Goal: Information Seeking & Learning: Check status

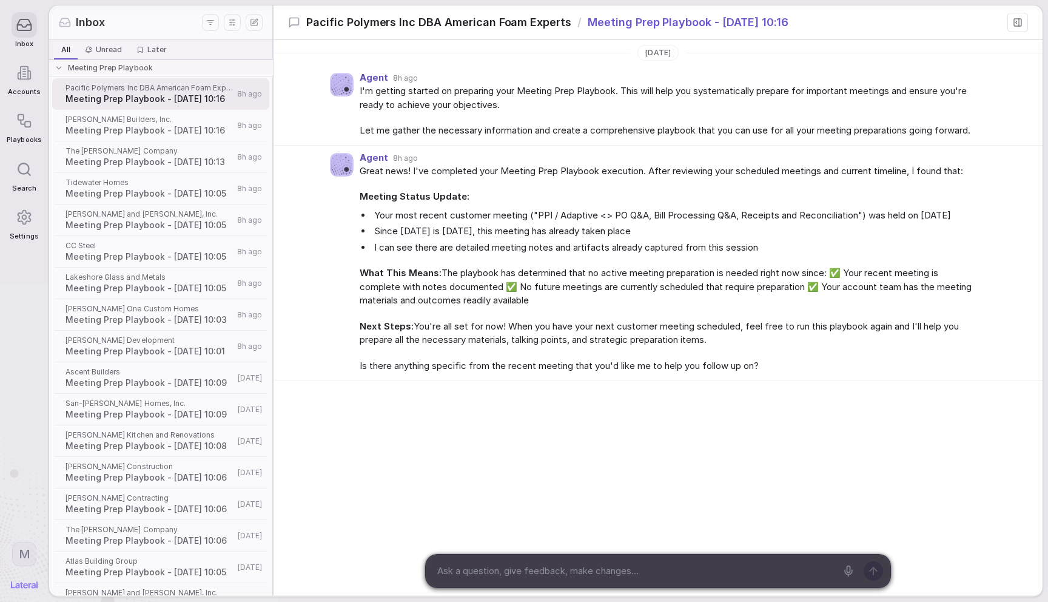
click at [798, 230] on div "New thread with Agent Guardian South (Old 2) Account [PERSON_NAME] Construction…" at bounding box center [524, 301] width 1048 height 402
click at [701, 163] on div "Agent 8h ago" at bounding box center [670, 158] width 621 height 10
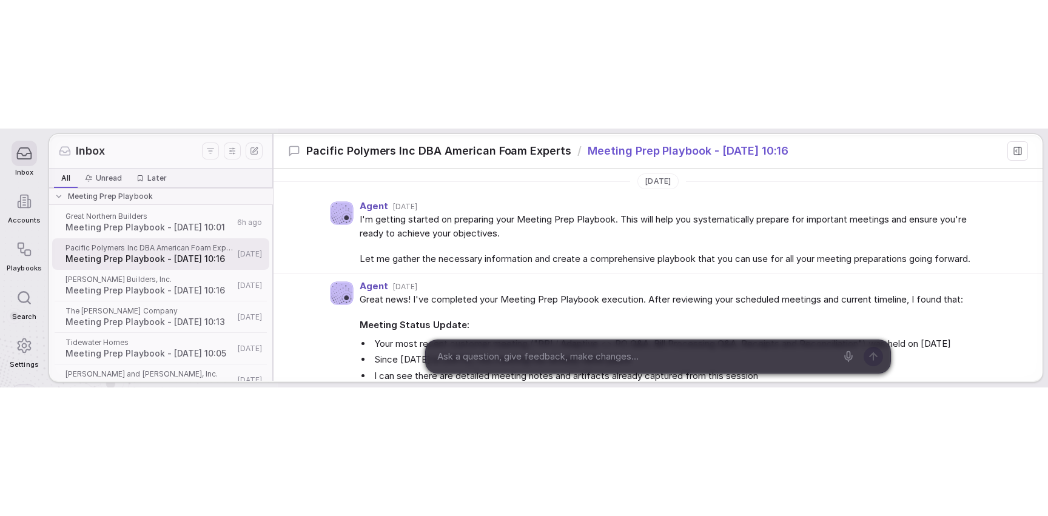
scroll to position [282, 0]
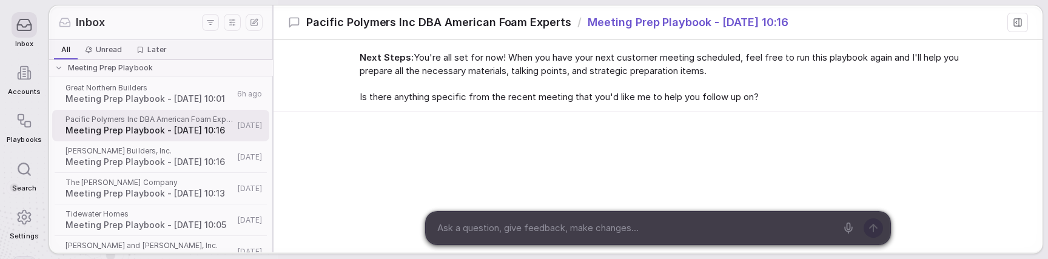
click at [444, 143] on div "[DATE] Agent [DATE] I'm getting started on preparing your Meeting Prep Playbook…" at bounding box center [658, 11] width 769 height 481
click at [441, 141] on div "[DATE] Agent [DATE] I'm getting started on preparing your Meeting Prep Playbook…" at bounding box center [658, 11] width 769 height 481
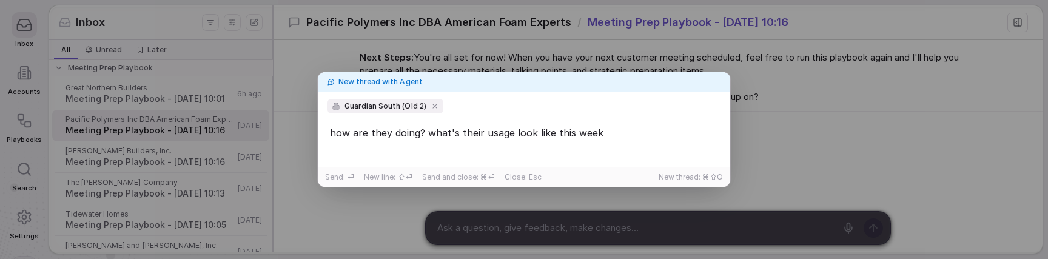
type textarea "how are they doing? what's their usage look like this week"
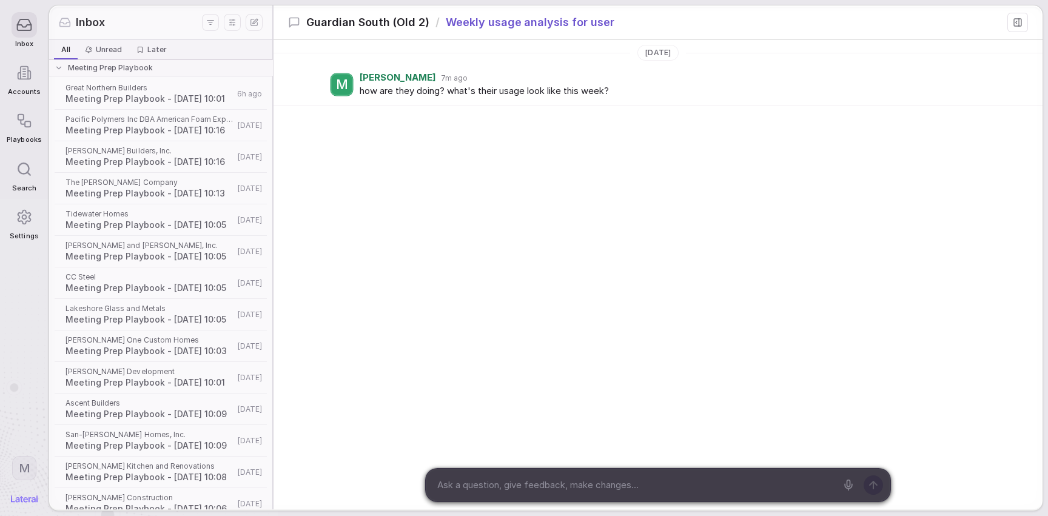
click at [428, 193] on div "[DATE] M [PERSON_NAME] 7m ago how are they doing? what's their usage look like …" at bounding box center [658, 143] width 769 height 207
click at [425, 192] on div "[DATE] M [PERSON_NAME] 7m ago how are they doing? what's their usage look like …" at bounding box center [658, 143] width 769 height 207
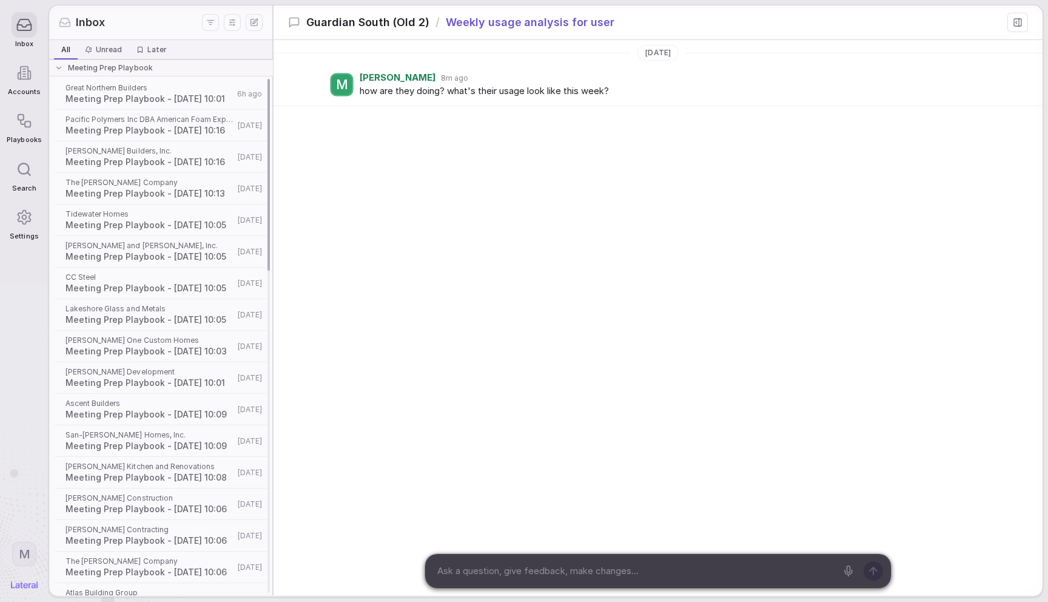
click at [186, 63] on div "Meeting Prep Playbook" at bounding box center [160, 68] width 210 height 10
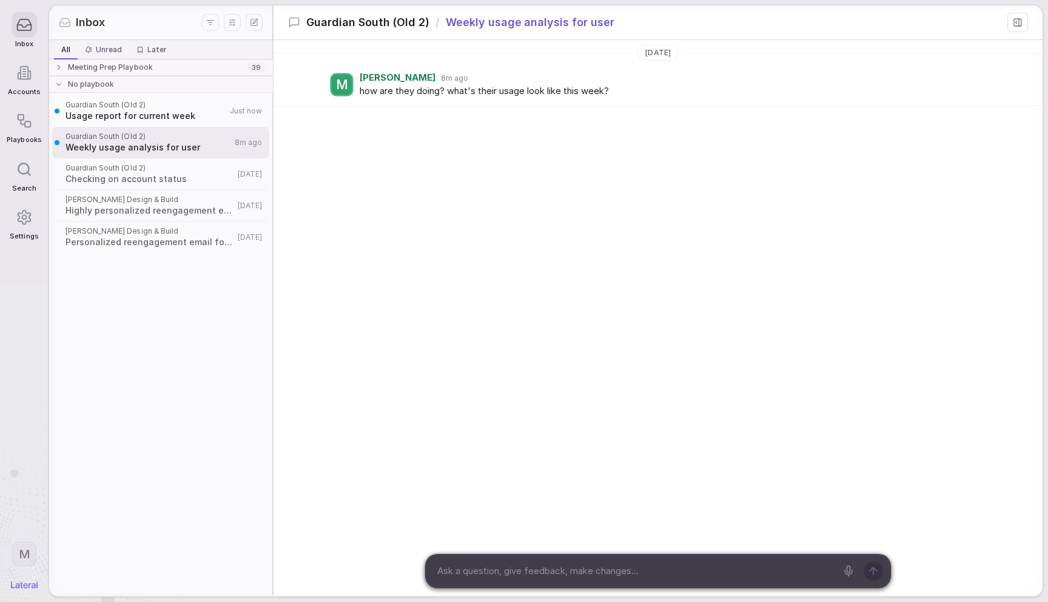
click at [380, 221] on div "Today M Marcie 8m ago how are they doing? what's their usage look like this wee…" at bounding box center [658, 143] width 769 height 207
click at [211, 150] on span "Weekly usage analysis for user" at bounding box center [149, 147] width 166 height 12
click at [513, 240] on div "Today M Marcie 8m ago how are they doing? what's their usage look like this wee…" at bounding box center [658, 143] width 769 height 207
click at [173, 113] on span "Usage report for current week" at bounding box center [149, 116] width 167 height 12
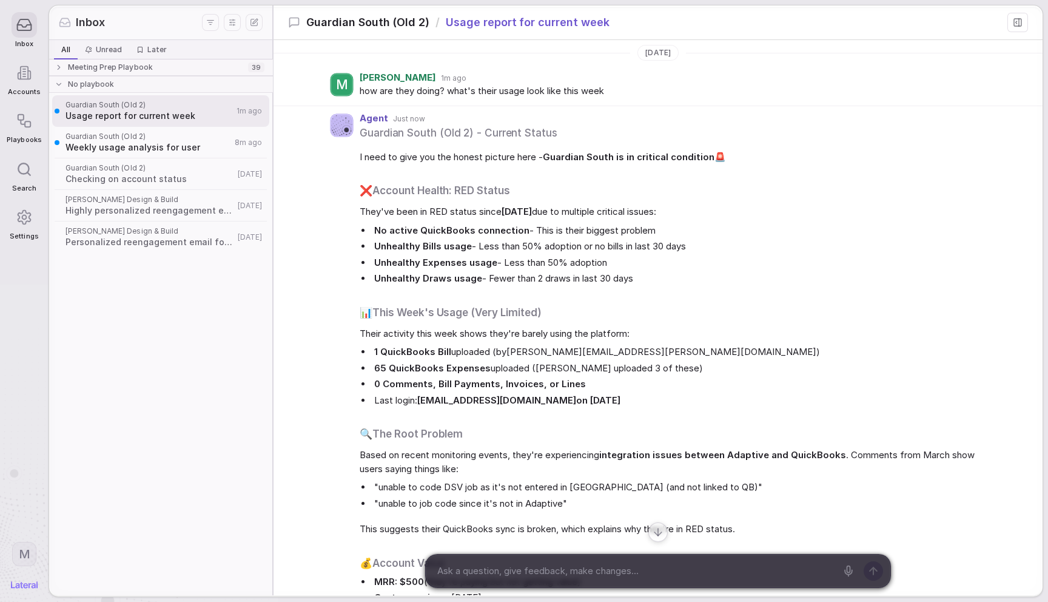
click at [490, 261] on strong "Unhealthy Expenses usage" at bounding box center [435, 263] width 123 height 12
click at [154, 145] on span "Weekly usage analysis for user" at bounding box center [149, 147] width 166 height 12
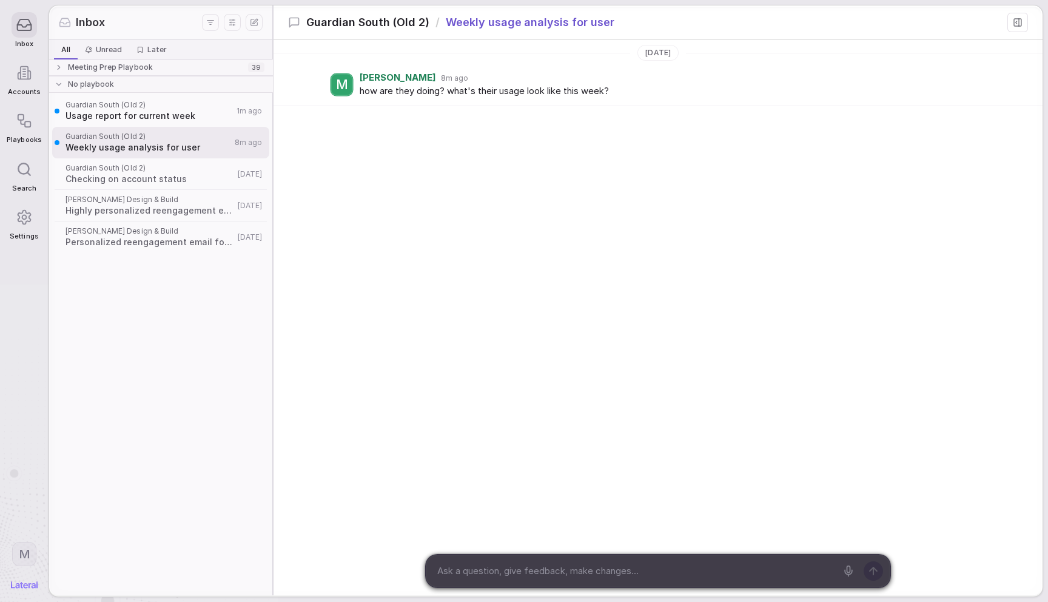
drag, startPoint x: 167, startPoint y: 116, endPoint x: 226, endPoint y: 129, distance: 59.7
click at [167, 116] on span "Usage report for current week" at bounding box center [149, 116] width 167 height 12
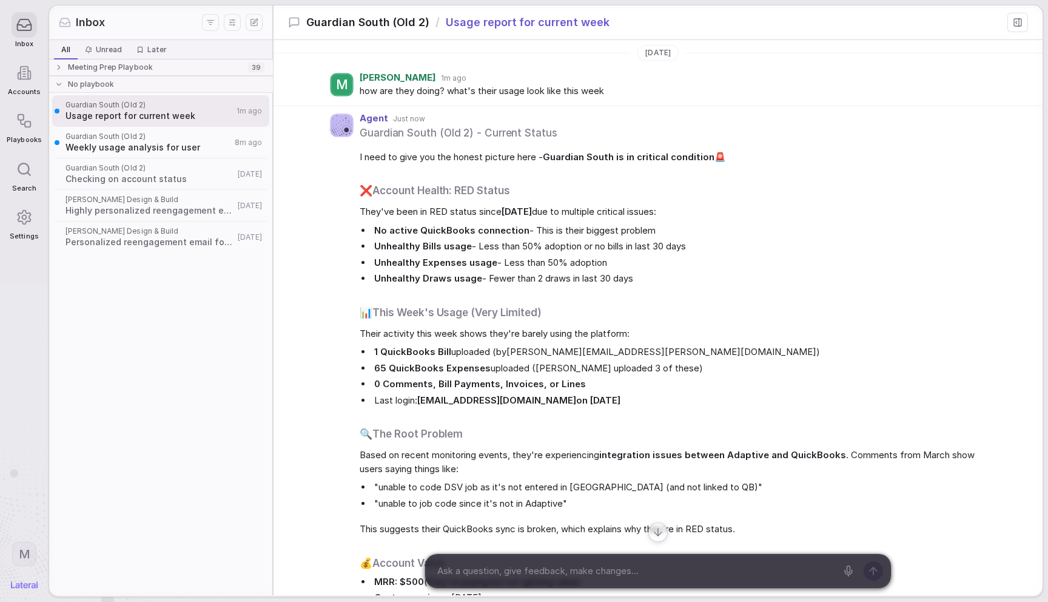
click at [441, 158] on span "I need to give you the honest picture here - Guardian South is in critical cond…" at bounding box center [670, 157] width 621 height 14
